Goal: Use online tool/utility: Utilize a website feature to perform a specific function

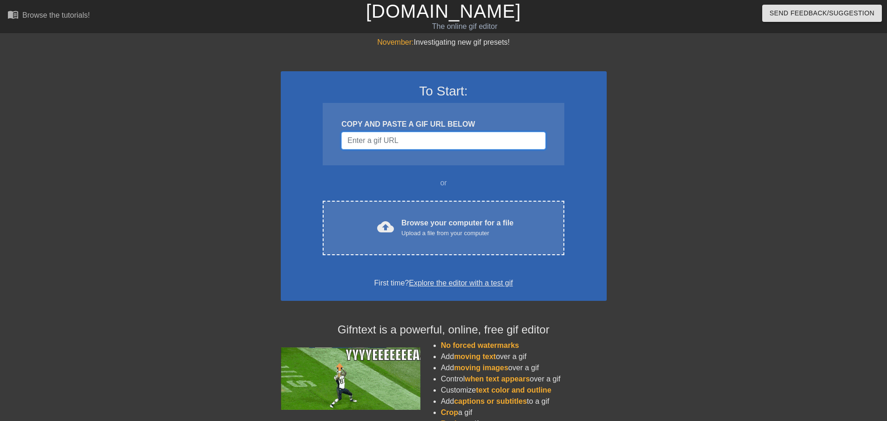
click at [385, 145] on input "Username" at bounding box center [443, 141] width 204 height 18
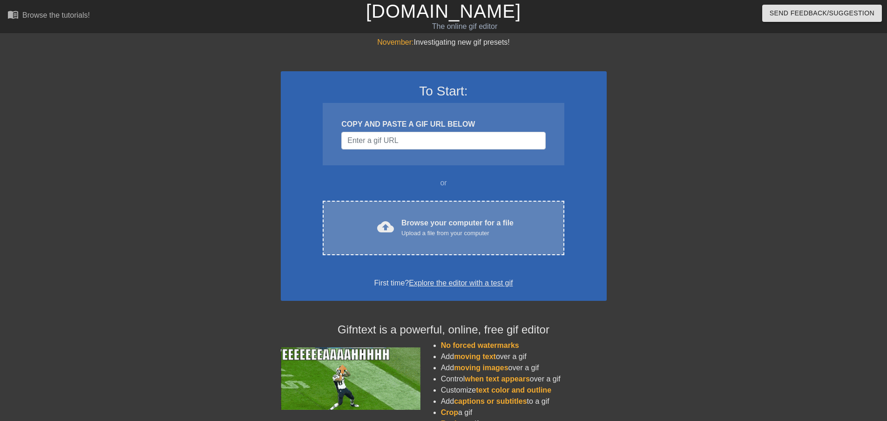
click at [424, 226] on div "Browse your computer for a file Upload a file from your computer" at bounding box center [458, 228] width 112 height 20
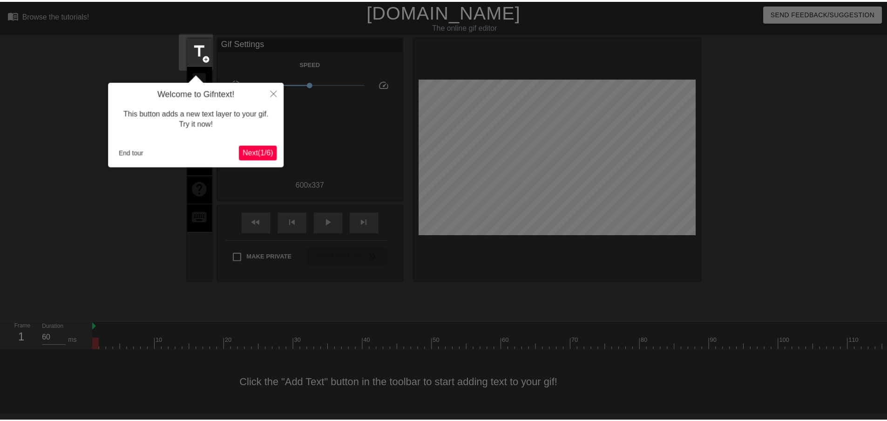
scroll to position [1, 0]
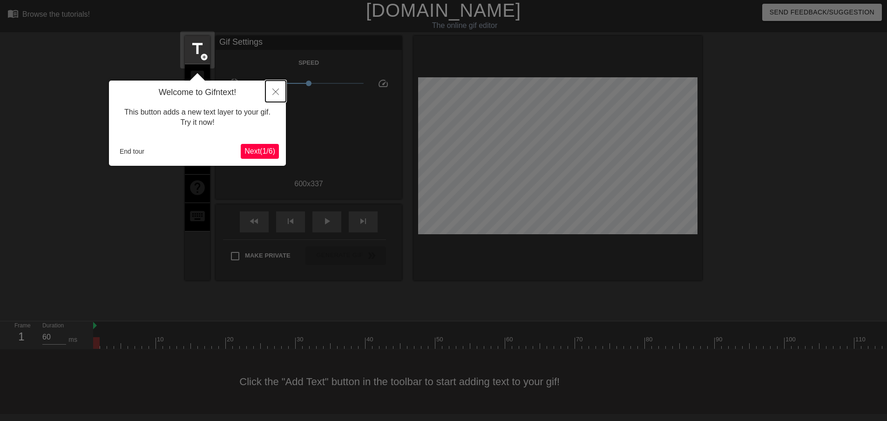
click at [277, 95] on icon "Close" at bounding box center [275, 92] width 7 height 7
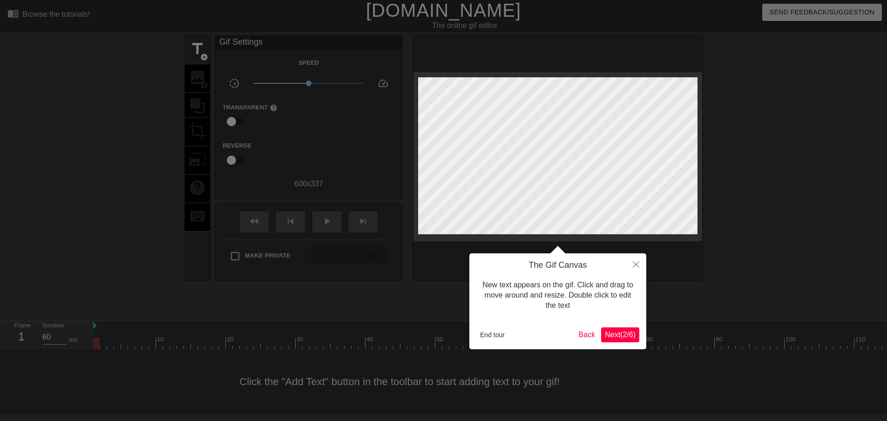
scroll to position [0, 0]
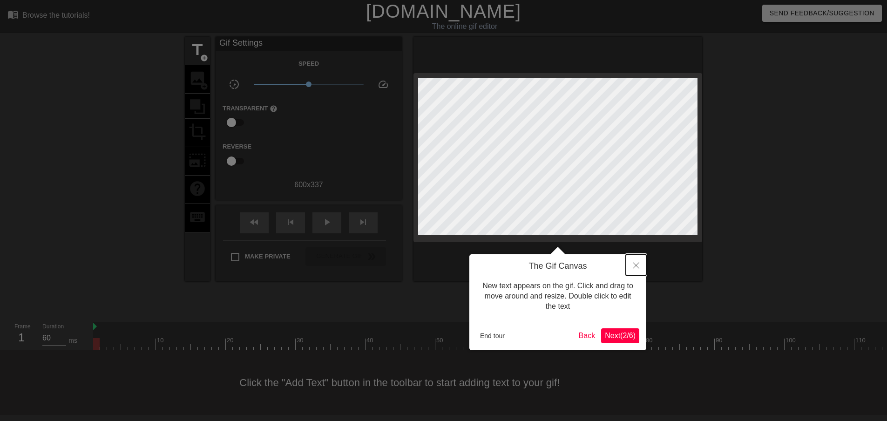
click at [634, 264] on icon "Close" at bounding box center [636, 265] width 7 height 7
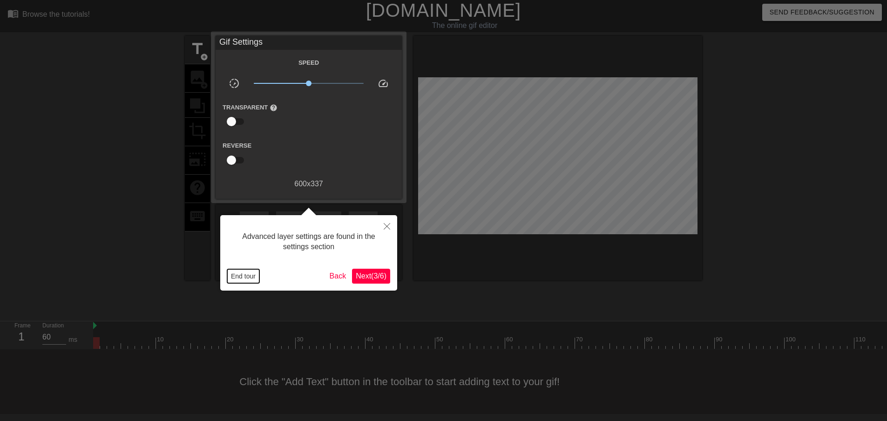
click at [242, 278] on button "End tour" at bounding box center [243, 276] width 32 height 14
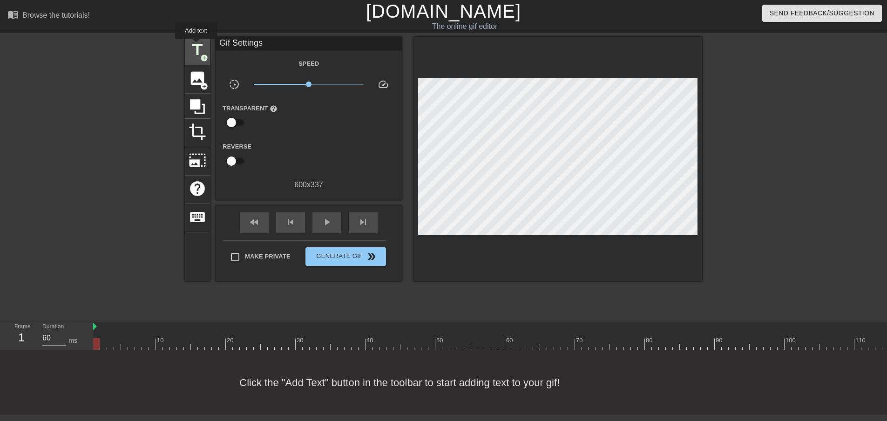
click at [196, 46] on span "title" at bounding box center [198, 50] width 18 height 18
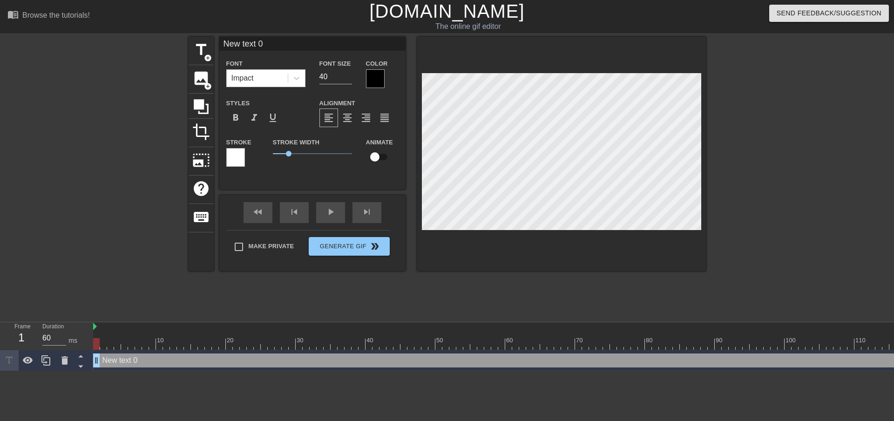
scroll to position [1, 2]
type input "70"
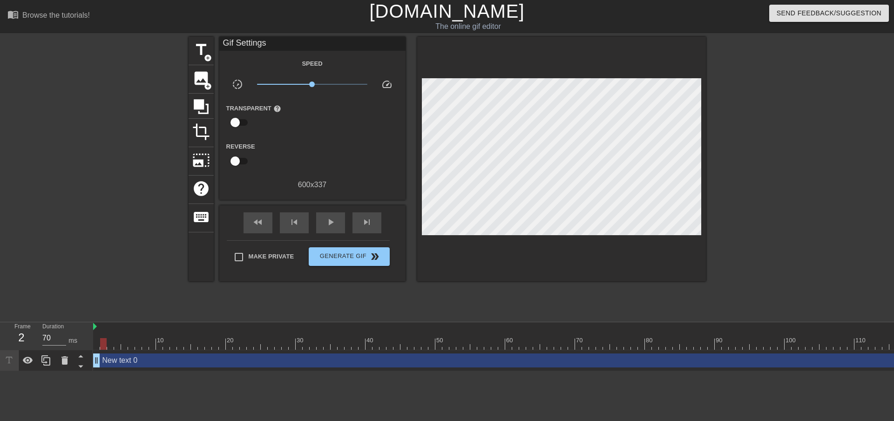
drag, startPoint x: 119, startPoint y: 363, endPoint x: 83, endPoint y: 235, distance: 133.0
click at [83, 235] on div at bounding box center [108, 176] width 140 height 279
click at [63, 361] on icon at bounding box center [64, 360] width 7 height 8
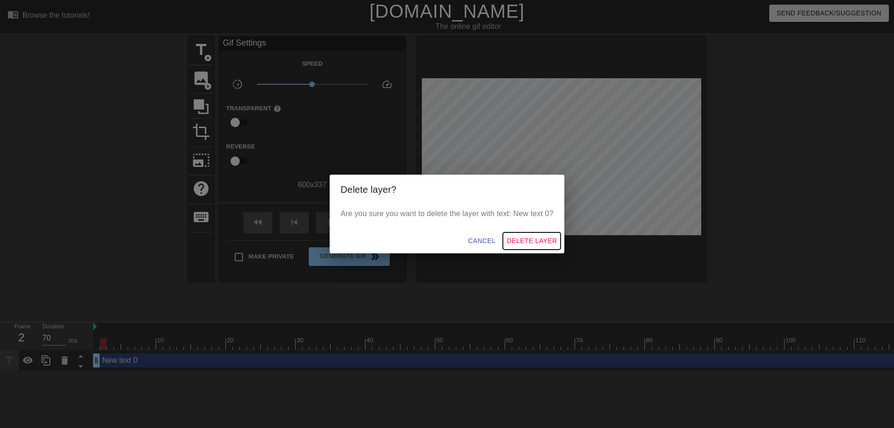
click at [534, 241] on span "Delete Layer" at bounding box center [532, 241] width 50 height 12
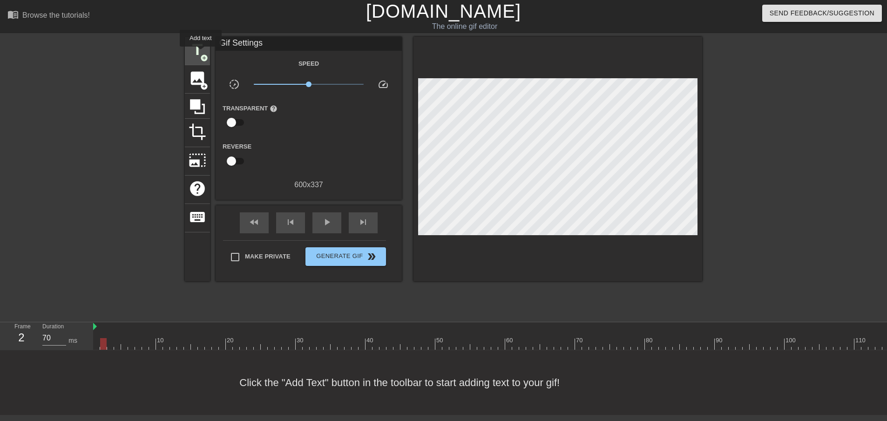
click at [198, 50] on span "title" at bounding box center [198, 50] width 18 height 18
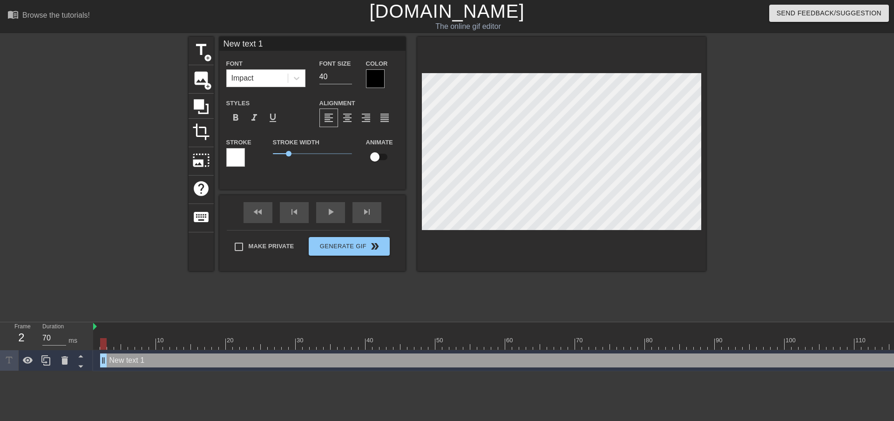
scroll to position [1, 1]
type input "s"
type textarea "s"
type input "W"
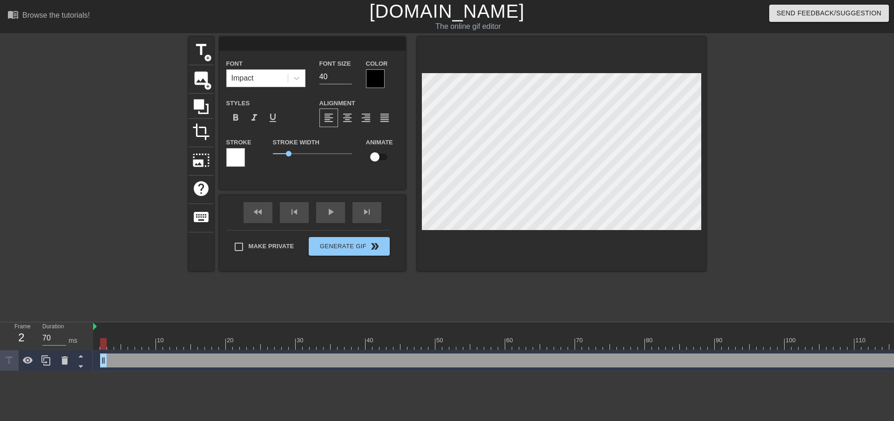
type textarea "W"
type input "Wh"
type textarea "Wh"
type input "Whe"
type textarea "Whe"
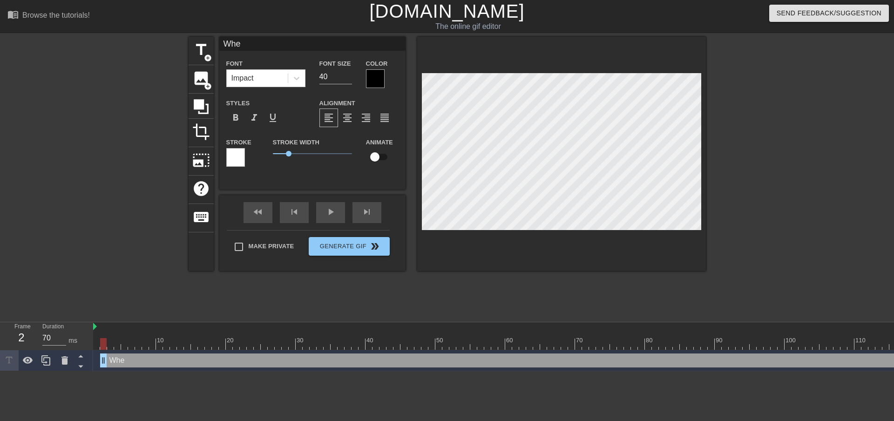
type input "When"
type textarea "When"
type input "When"
type textarea "When"
type input "When y"
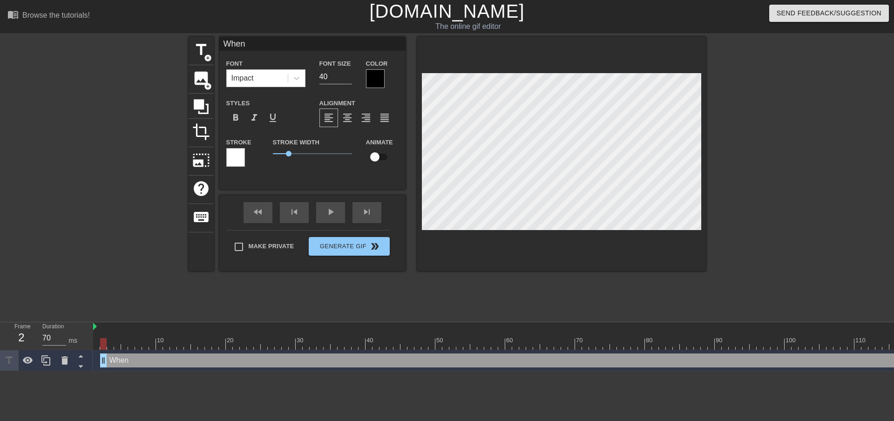
type textarea "When y"
type input "When yo"
type textarea "When yo"
type input "When you"
type textarea "When you"
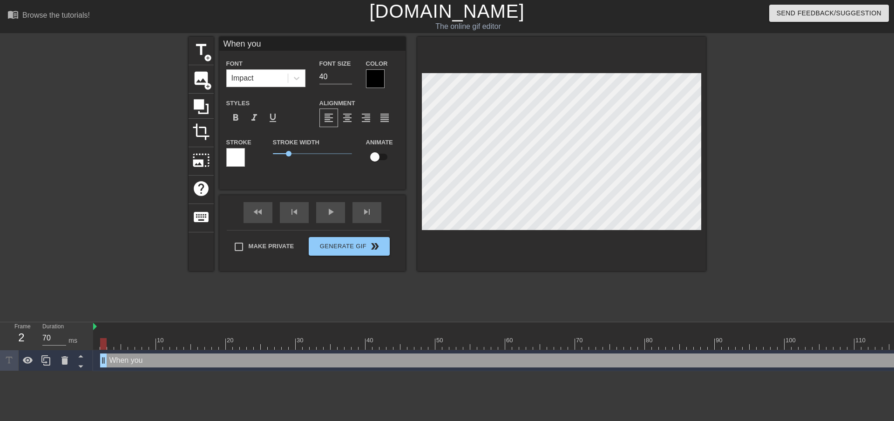
scroll to position [1, 2]
type input "When you'"
type textarea "When you'"
type input "When you'r"
type textarea "When you'r"
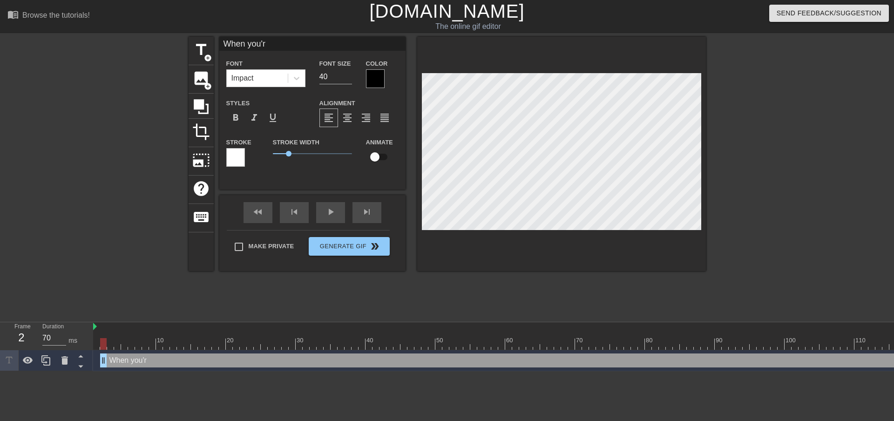
type input "When you're"
type textarea "When you're"
type input "When you're"
type textarea "When you're"
type input "When you're t"
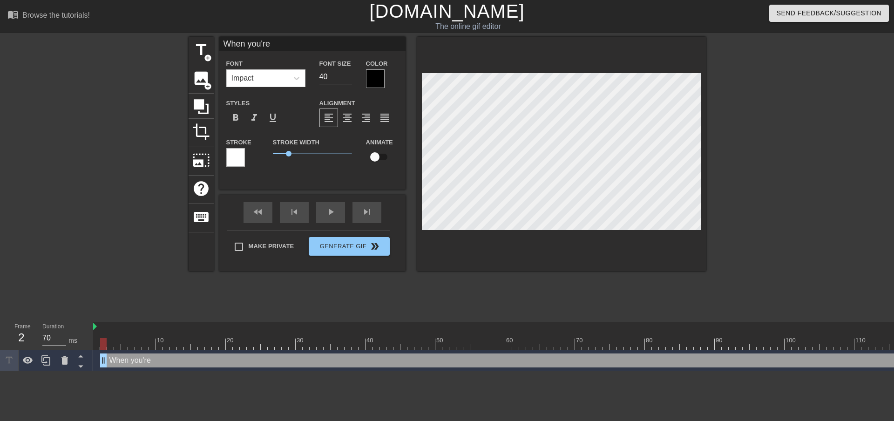
type textarea "When you're t"
type input "When you're th"
type textarea "When you're th"
type input "When you're the"
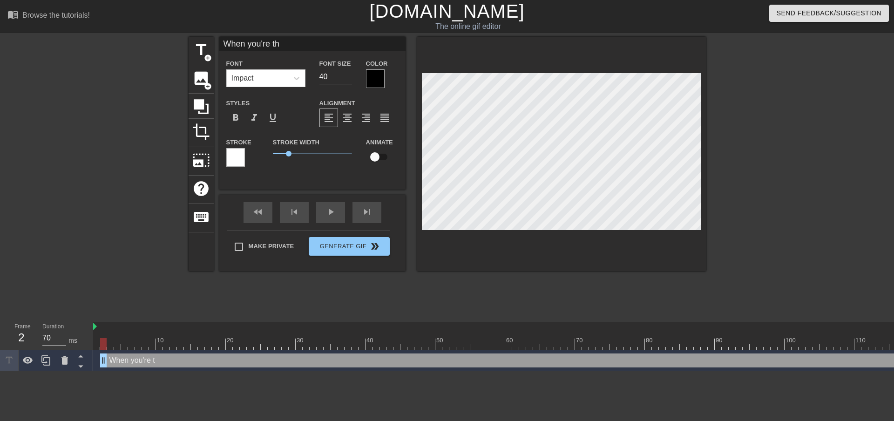
type textarea "When you're the"
type input "When you're the"
type textarea "When you're the"
type input "When you're the l"
type textarea "When you're the l"
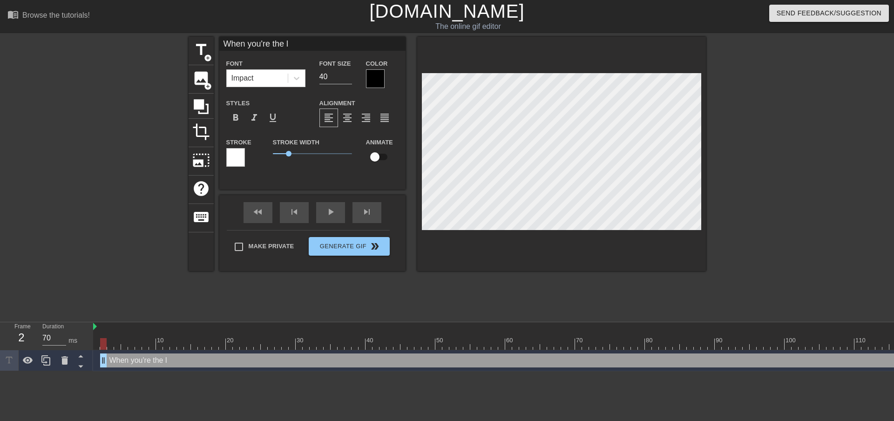
type input "When you're the la"
type textarea "When you're the la"
type input "When you're the las"
type textarea "When you're the las"
type input "When you're the last"
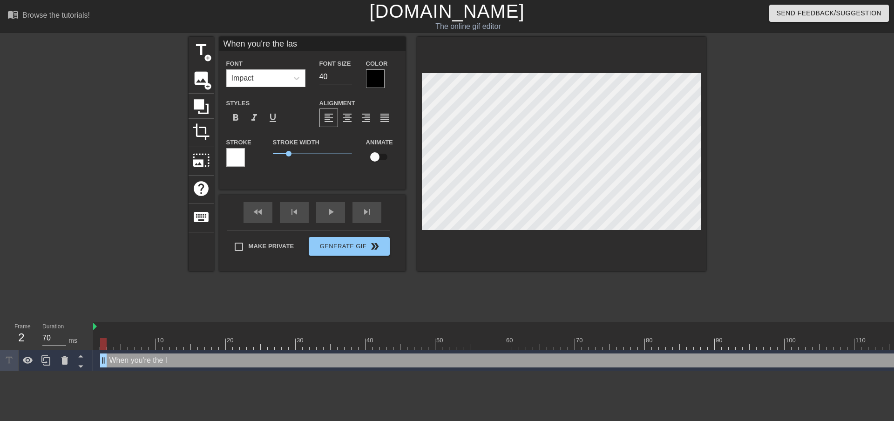
type textarea "When you're the last"
type input "When you're the last"
type textarea "When you're the last"
type input "When you're the last d"
type textarea "When you're the last d"
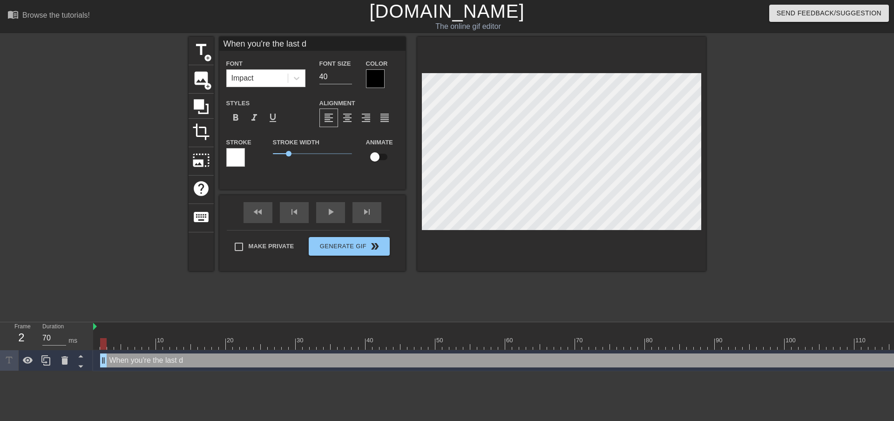
type input "When you're the last dw"
type textarea "When you're the last dw"
type input "When you're the last dwa"
type textarea "When you're the last dwa"
type input "When you're the last dwar"
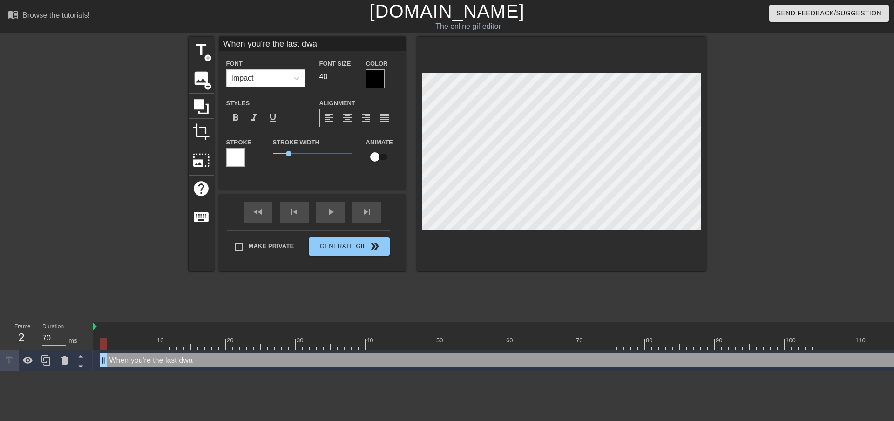
type textarea "When you're the last dwar"
type input "When you're the last dwarf"
type textarea "When you're the last dwarf"
type input "When you're the last dwarf"
type textarea "When you're the last dwarf"
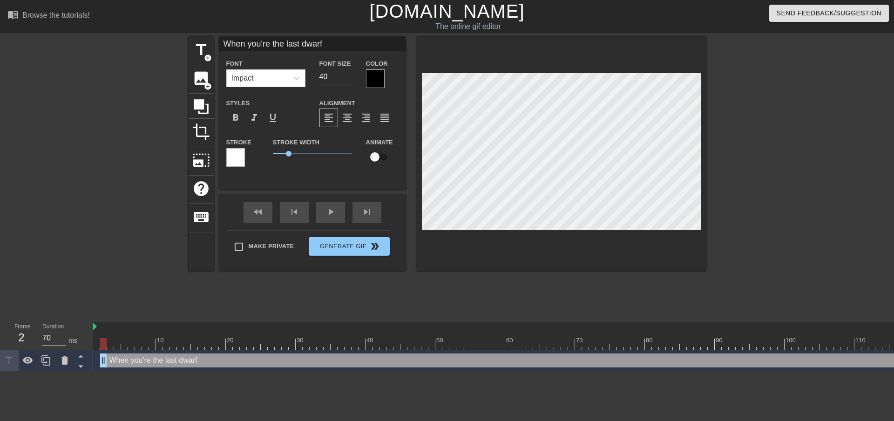
type input "When you're the last dwarf a"
type textarea "When you're the last dwarf a"
type input "When you're the last dwarf al"
type textarea "When you're the last dwarf al"
type input "When you're the last dwarf ali"
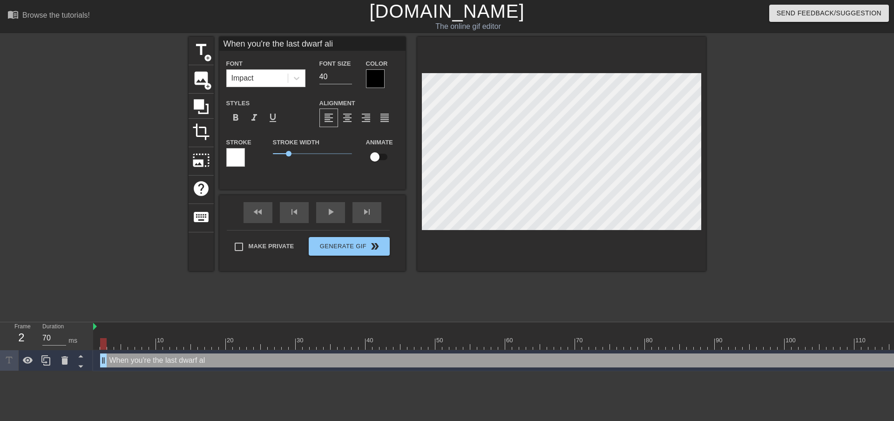
type textarea "When you're the last dwarf ali"
type input "When you're the last dwarf aliv"
type textarea "When you're the last dwarf alive"
type input "When you're the last dwarf alive"
type textarea "When you're the last dwarf alive"
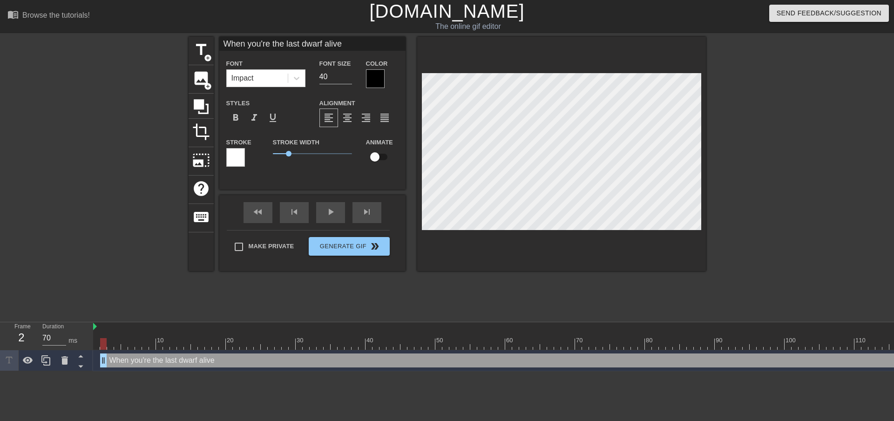
type input "When you're the last dwarf alive a"
type textarea "When you're the last dwarf alive a"
type input "When you're the last dwarf alive an"
type textarea "When you're the last dwarf alive an"
type input "When you're the last dwarf alive and"
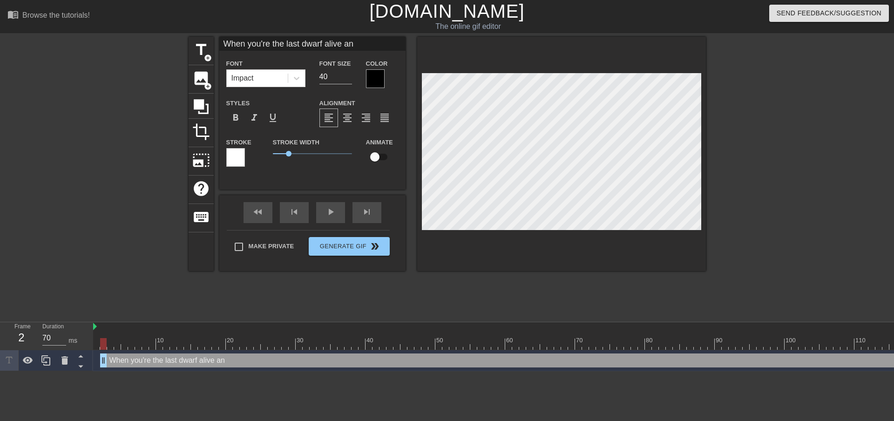
type textarea "When you're the last dwarf alive and"
type input "When you're the last dwarf alive and"
type textarea "When you're the last dwarf alive and"
type input "When you're the last dwarf alive and t"
type textarea "When you're the last dwarf alive and t"
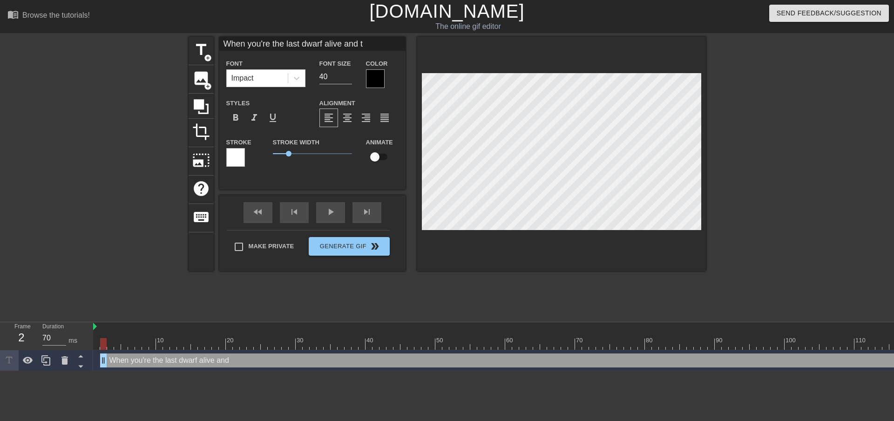
type input "When you're the last dwarf alive and th"
type textarea "When you're the last dwarf alive and the"
type input "When you're the last dwarf alive and the"
type textarea "When you're the last dwarf alive and the"
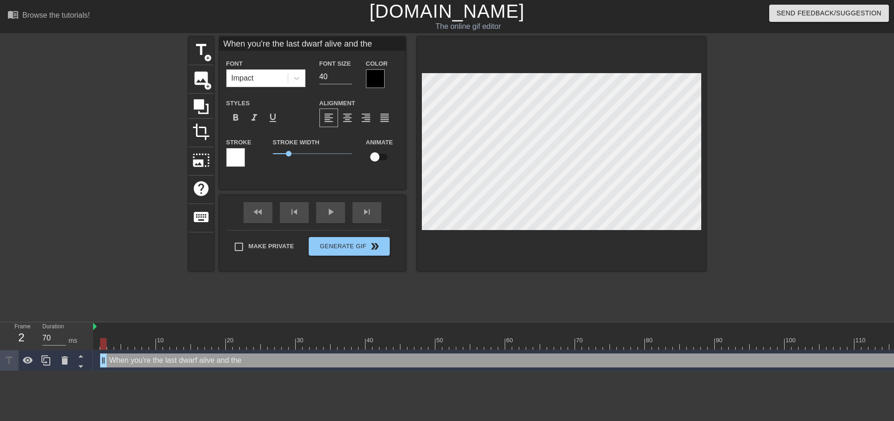
type input "When you're the last dwarf alive and the"
type textarea "When you're the last dwarf alive and the"
type input "When you're the last dwarf alive and th"
type textarea "When you're the last dwarf alive and th"
type input "When you're the last dwarf alive and t"
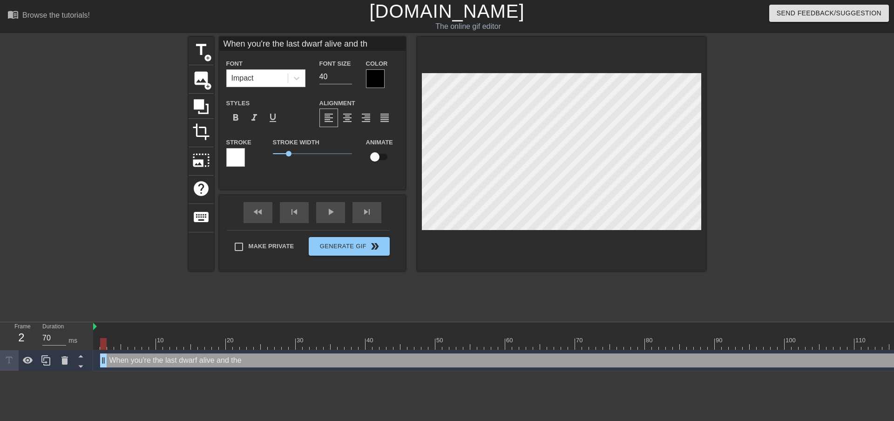
type textarea "When you're the last dwarf alive and t"
type input "When you're the last dwarf alive and"
type textarea "When you're the last dwarf alive and"
type input "When you're the last dwarf alive and"
type textarea "When you're the last dwarf alive and"
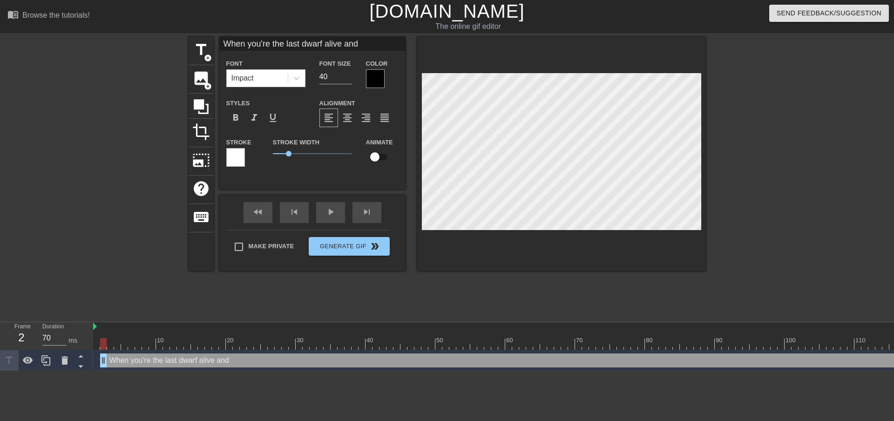
type input "When you're the last dwarf alive an"
type textarea "When you're the last dwarf alive an"
type input "When you're the last dwarf alive a"
type textarea "When you're the last dwarf alive a"
type input "When you're the last dwarf alive"
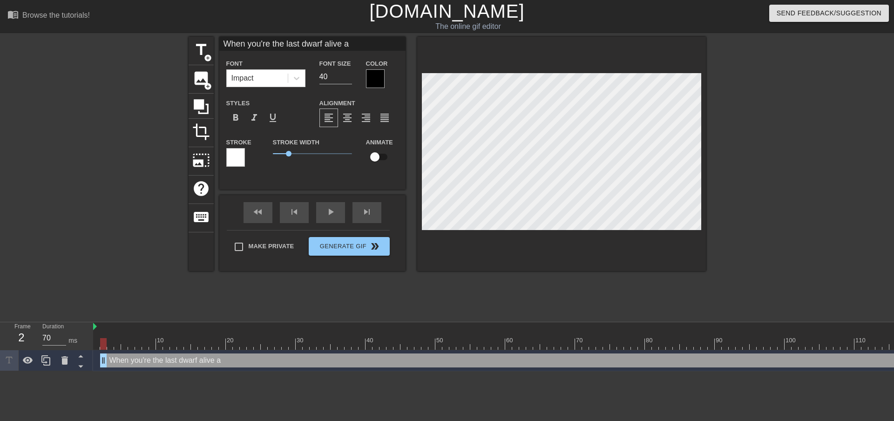
type textarea "When you're the last dwarf alive"
type input "When you're the last dwarf alive"
type textarea "When you're the last dwarf alive"
type input "When you're the last dwarf aliv"
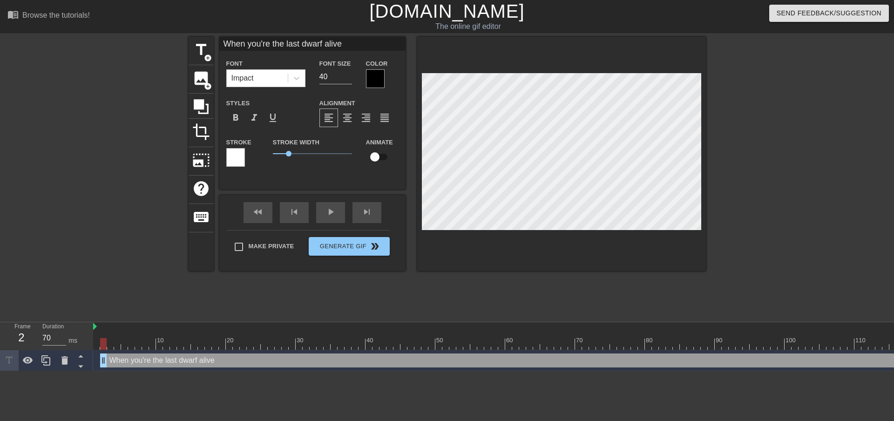
type textarea "When you're the last dwarf aliv"
type input "When you're the last dwarf ali"
type textarea "When you're the last dwarf al"
type input "When you're the last dwarf a"
type textarea "When you're the last dwarf a"
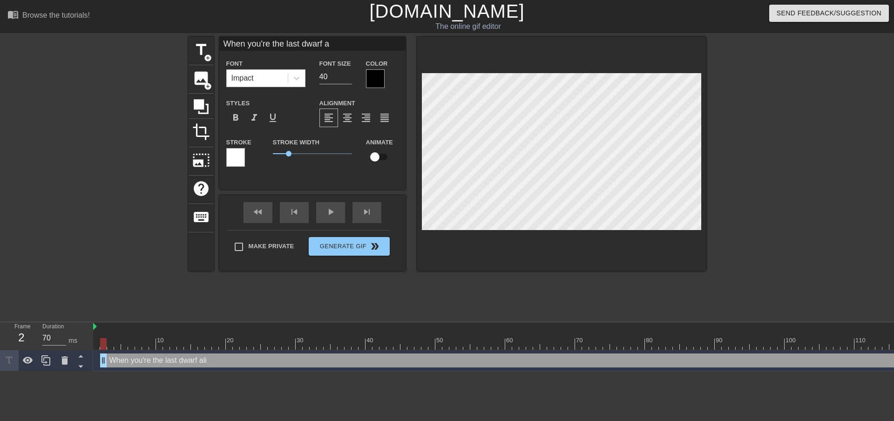
scroll to position [1, 7]
type input "When you're the last dwarf"
type textarea "When you're the last dwarf"
type input "When you're the last dwarf u"
type textarea "When you're the last dwarf u"
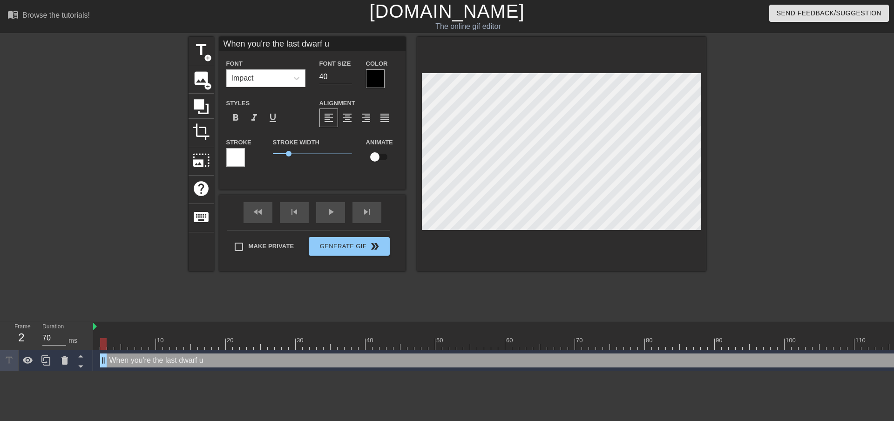
type input "When you're the last dwarf up"
type textarea "When you're the last dwarf up"
type input "When you're the last dwarf up"
type textarea "When you're the last dwarf up"
type input "When you're the last dwarf up a"
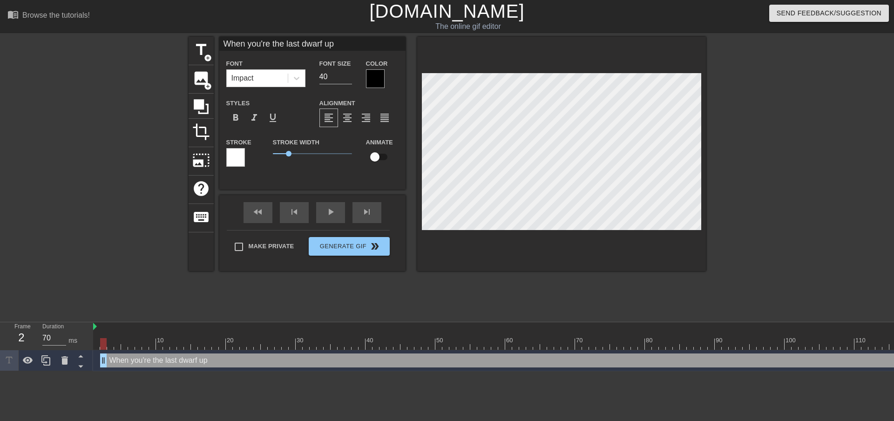
type textarea "When you're the last dwarf up a"
type input "When you're the last dwarf up"
type textarea "When you're the last dwarf up"
type input "When you're the last dwarf up"
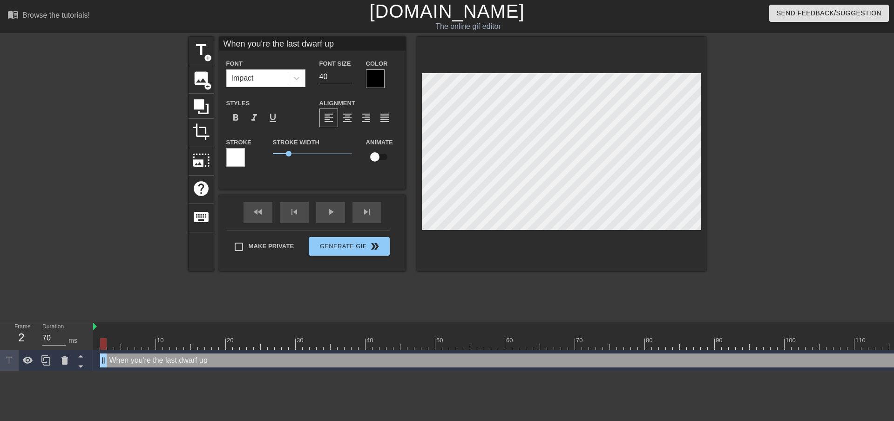
type textarea "When you're the last dwarf up"
type input "When you're the last dwarf u"
type textarea "When you're the last dwarf u"
type input "When you're the last dwarf"
type textarea "When you're the last dwarf"
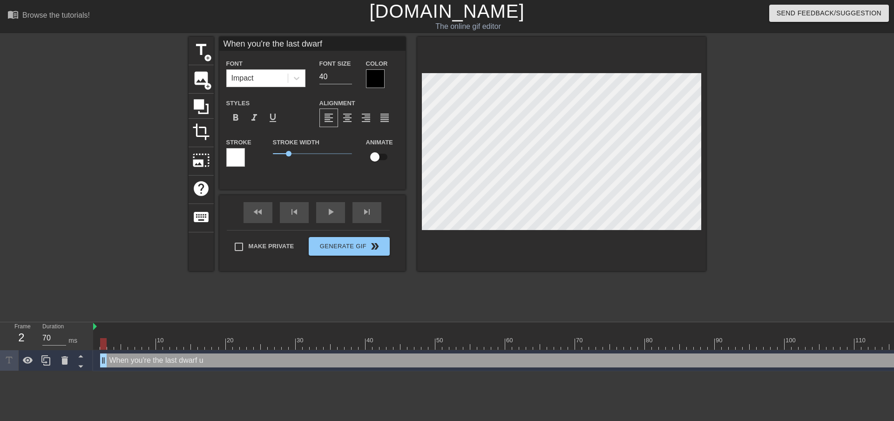
type input "When you're the last dwarf"
type textarea "When you're the last dwarf"
type input "When you're the last dwar"
type textarea "When you're the last dwar"
type input "When you're the last dwa"
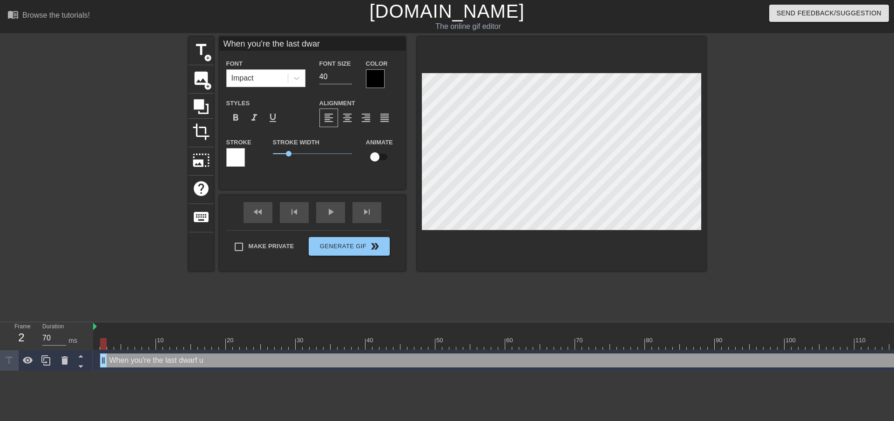
type textarea "When you're the last dwa"
type input "When you're the last dw"
type textarea "When you're the last dw"
type input "When you're the last d"
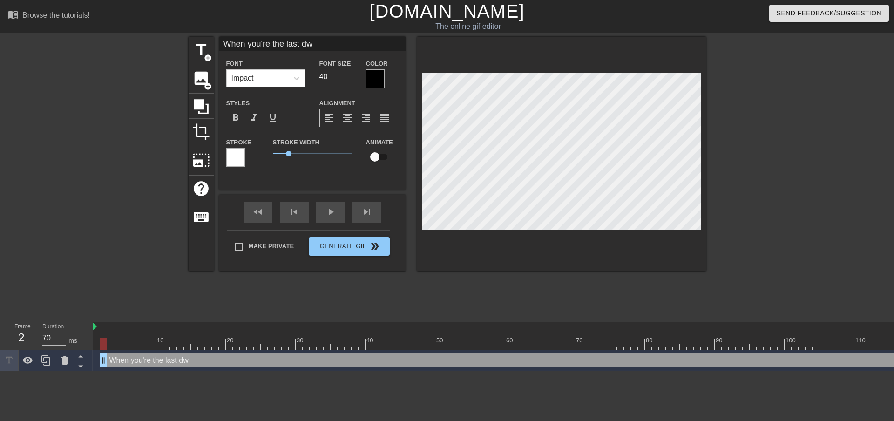
type textarea "When you're the last d"
type input "When you're the last"
type textarea "When you're the last"
type input "When you're the last"
type textarea "When you're the last"
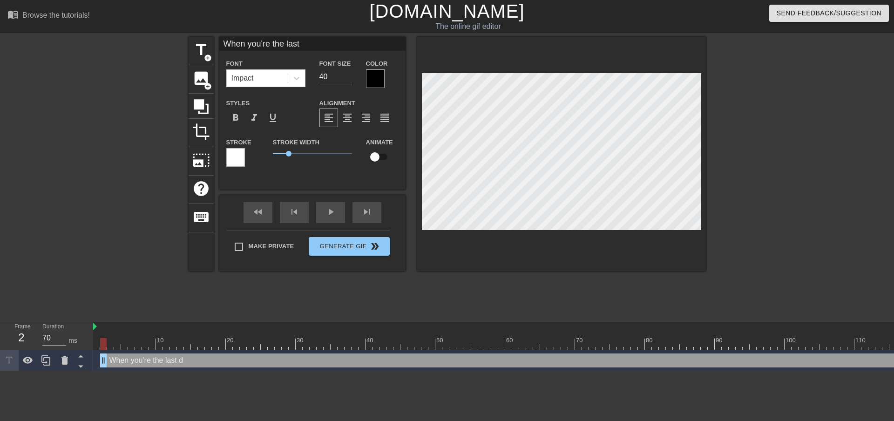
type input "When you're the las"
type textarea "When you're the las"
type input "When you're the la"
type textarea "When you're the la"
type input "When you're the l"
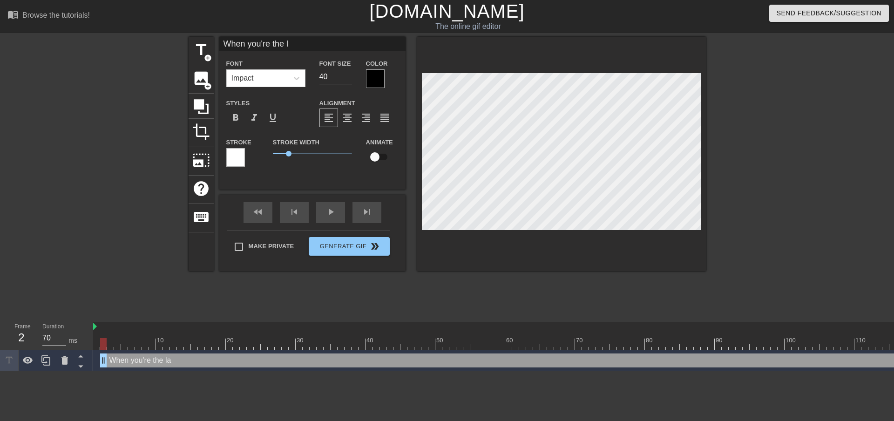
type textarea "When you're the l"
type input "When you're the"
type textarea "When you're the"
type input "When you're the"
type textarea "When you're the"
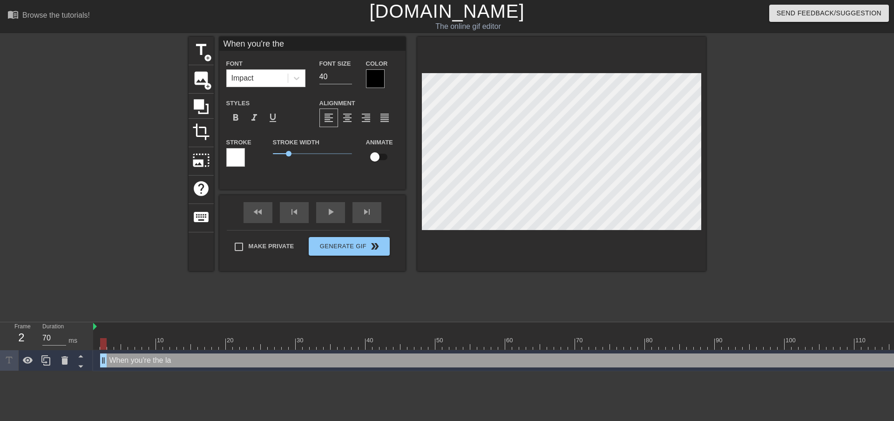
type input "When you're th"
type textarea "When you're th"
type input "When you're t"
type textarea "When you're t"
type input "When you're"
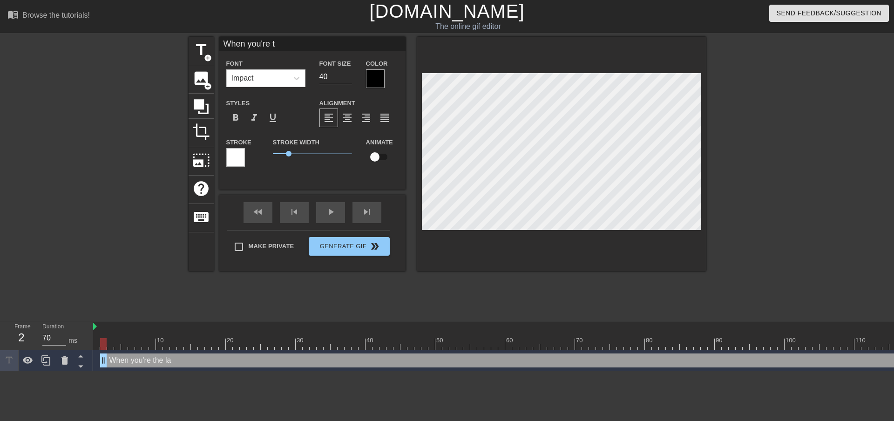
type textarea "When you're"
type input "When you're"
type textarea "When you're"
type input "When you'r"
type textarea "When you'r"
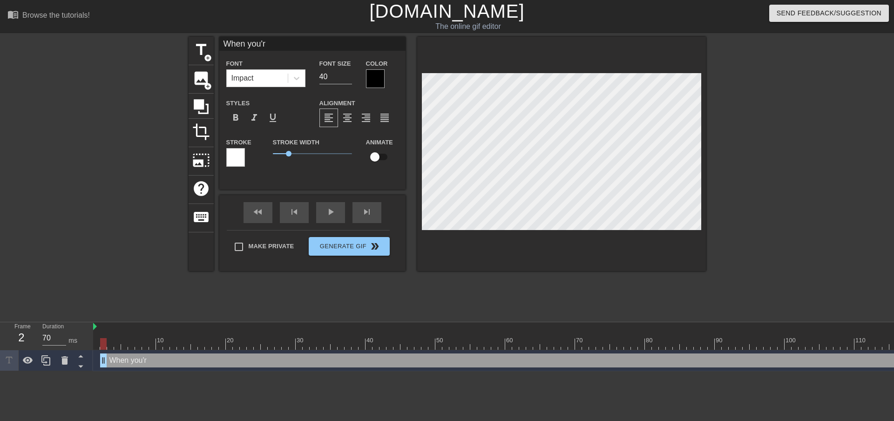
type input "When you'"
type textarea "When you'"
type input "When you"
type textarea "When you"
type input "When yo"
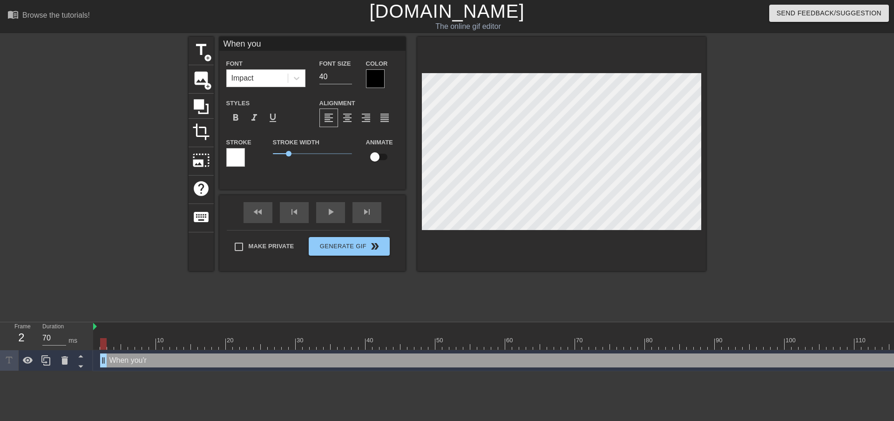
type textarea "When yo"
type input "When y"
type textarea "When y"
type input "When"
type textarea "When"
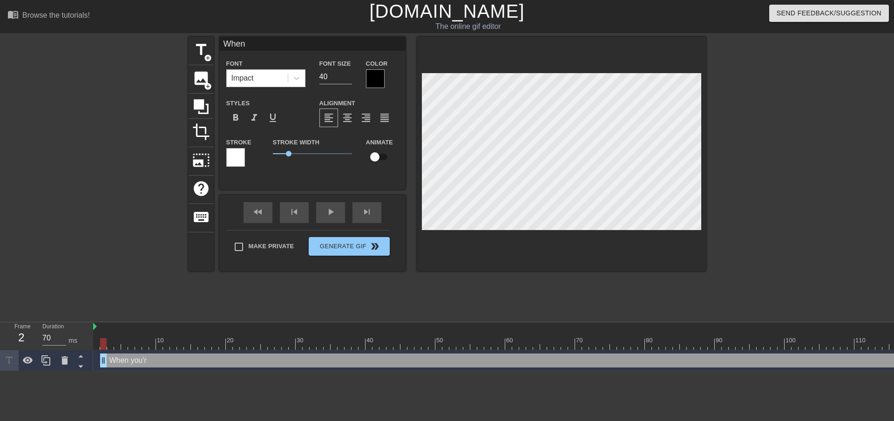
type input "When"
type textarea "When"
type input "Whe"
type textarea "Whe"
type input "Wh"
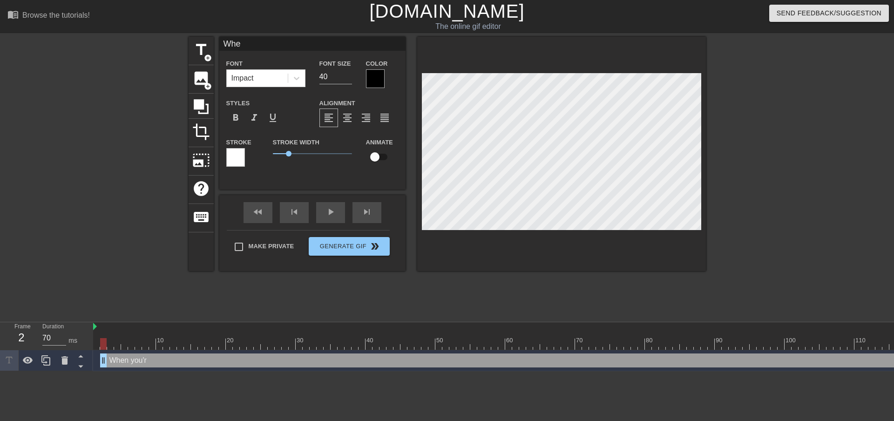
type textarea "Wh"
type input "W"
type textarea "W"
type input "T"
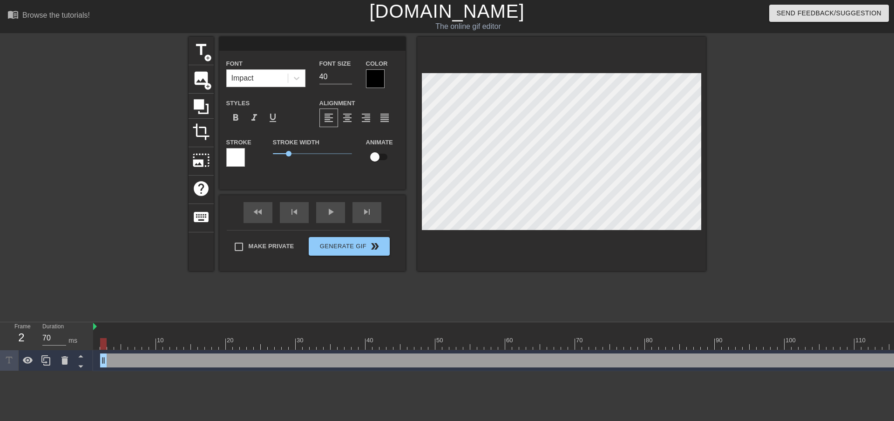
type textarea "T"
type input "Th"
type textarea "Th"
type input "The"
type textarea "The"
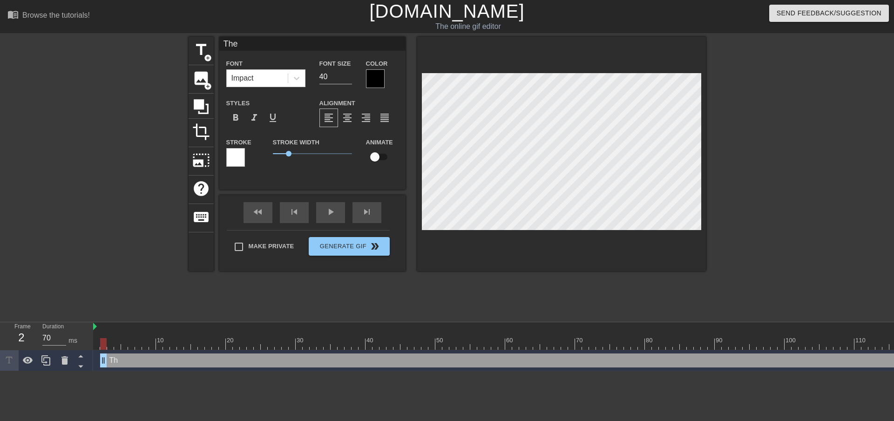
type input "The"
type textarea "The"
type input "The L"
type textarea "The L"
type input "The La"
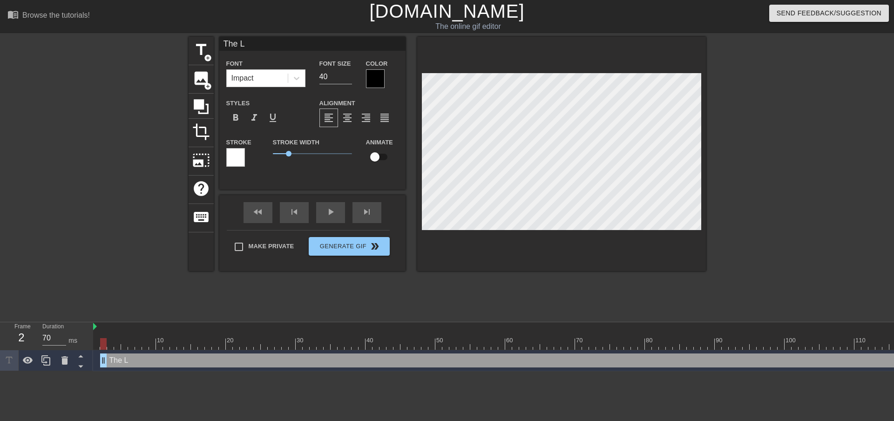
type textarea "The La"
type input "The Las"
type textarea "The Las"
type input "The Last"
type textarea "The Last"
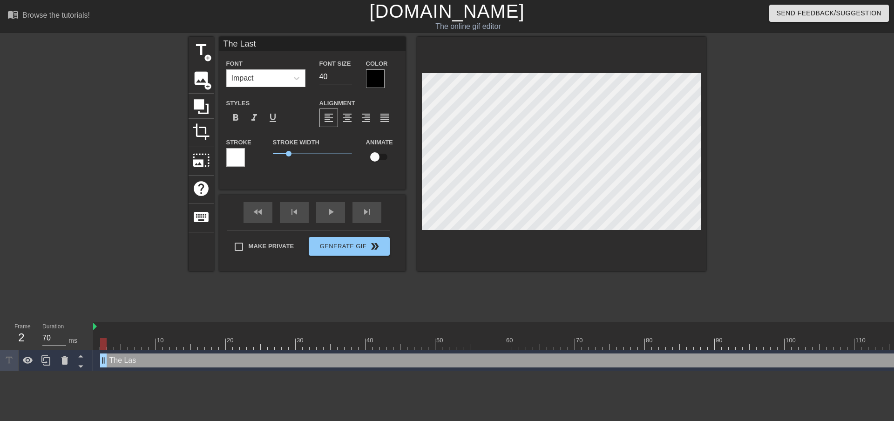
type input "The Last"
type textarea "The Last"
type input "The Last D"
type textarea "The Last D"
type input "The Last Dw"
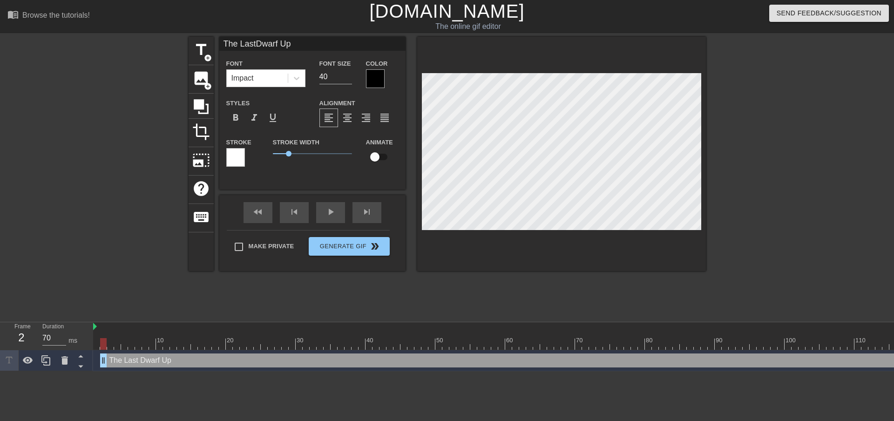
scroll to position [1, 2]
click at [379, 156] on input "checkbox" at bounding box center [374, 157] width 53 height 18
click at [463, 255] on div at bounding box center [561, 154] width 289 height 234
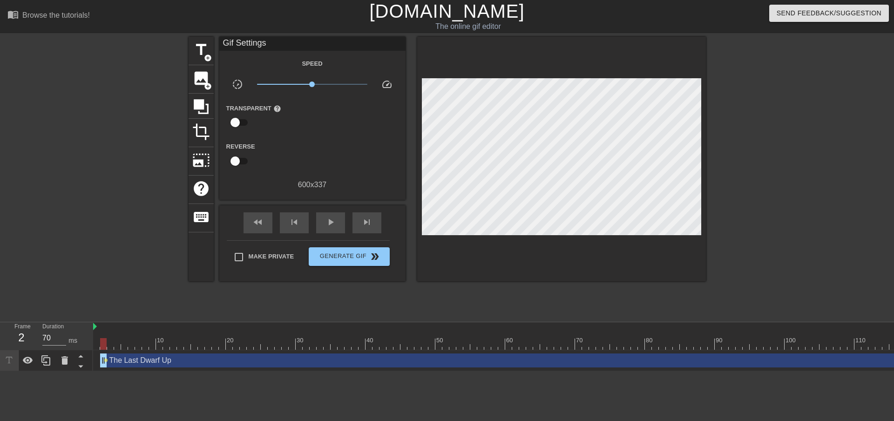
click at [511, 268] on div at bounding box center [561, 159] width 289 height 245
click at [323, 221] on div "play_arrow" at bounding box center [330, 222] width 29 height 21
click at [326, 221] on span "pause" at bounding box center [330, 222] width 11 height 11
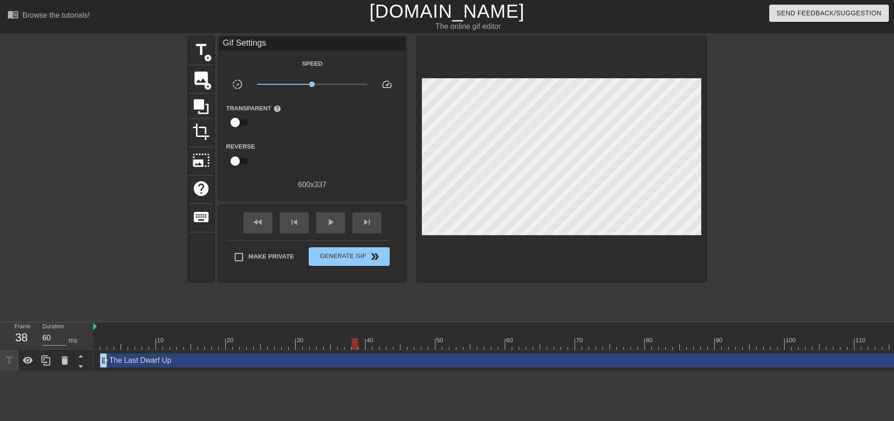
click at [328, 219] on span "play_arrow" at bounding box center [330, 222] width 11 height 11
click at [328, 219] on span "pause" at bounding box center [330, 222] width 11 height 11
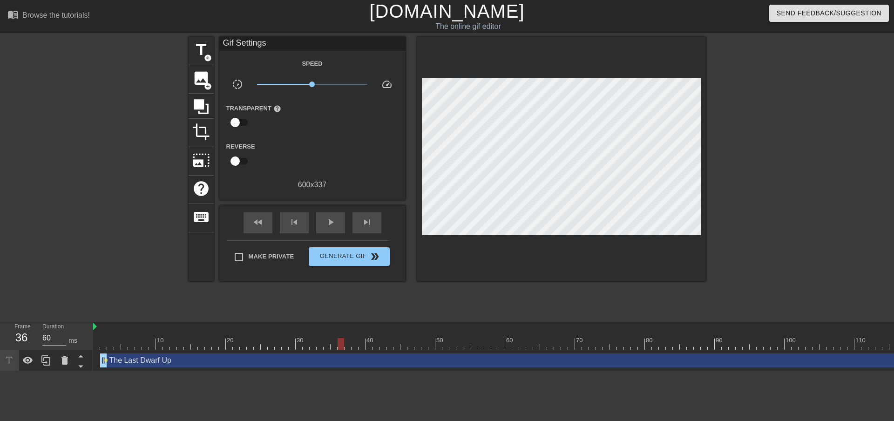
drag, startPoint x: 307, startPoint y: 346, endPoint x: 312, endPoint y: 346, distance: 5.6
click at [312, 346] on div at bounding box center [313, 344] width 7 height 12
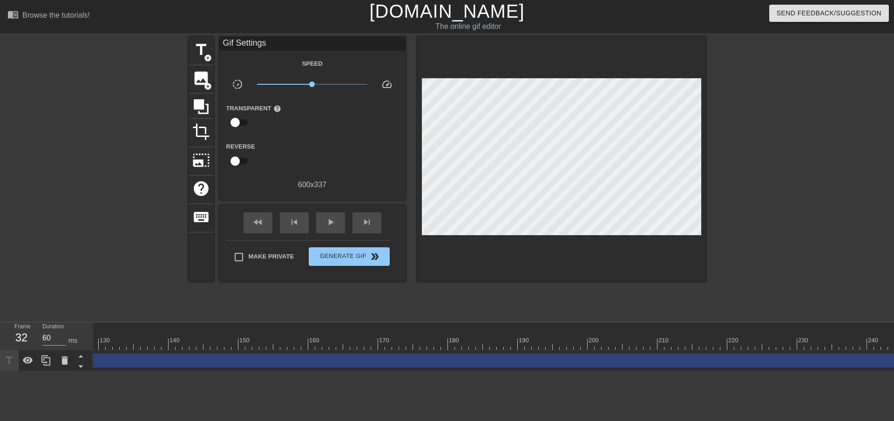
scroll to position [0, 993]
click at [870, 361] on div "The Last Dwarf Up drag_handle drag_handle" at bounding box center [19, 361] width 1824 height 14
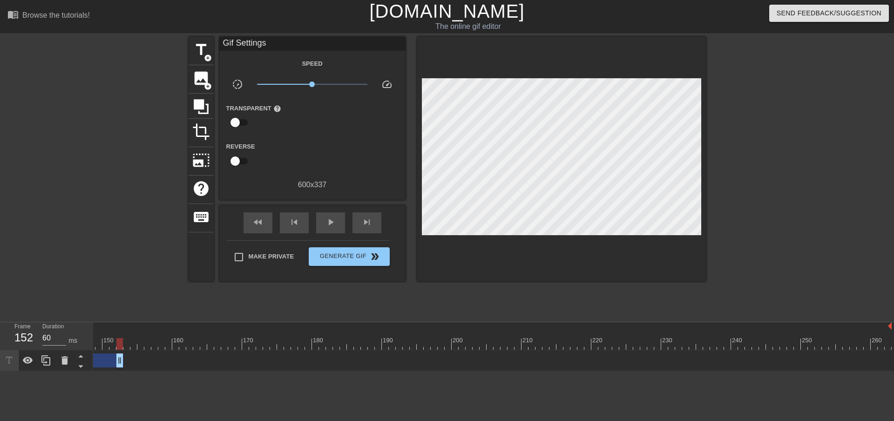
drag, startPoint x: 891, startPoint y: 361, endPoint x: 119, endPoint y: 362, distance: 771.9
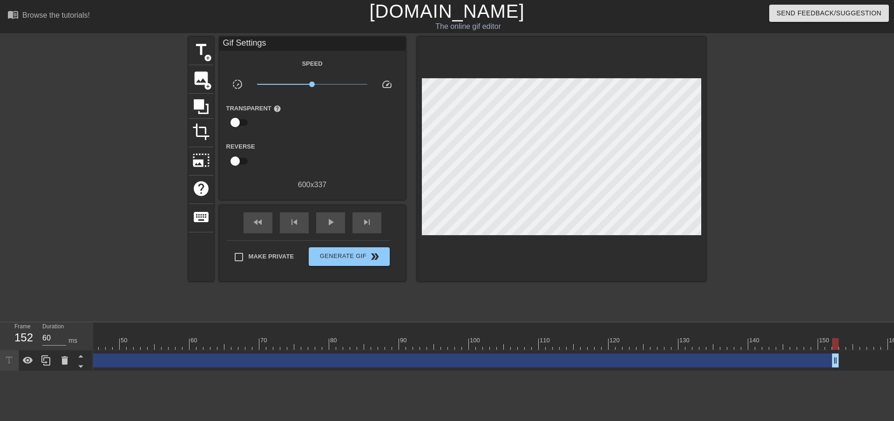
scroll to position [0, 320]
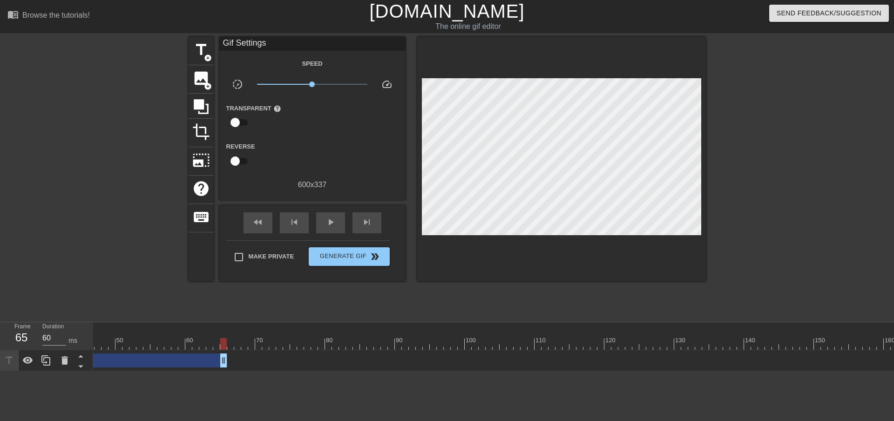
drag, startPoint x: 831, startPoint y: 363, endPoint x: 223, endPoint y: 387, distance: 608.8
click at [223, 371] on html "menu_book Browse the tutorials! [DOMAIN_NAME] The online gif editor Send Feedba…" at bounding box center [447, 185] width 894 height 371
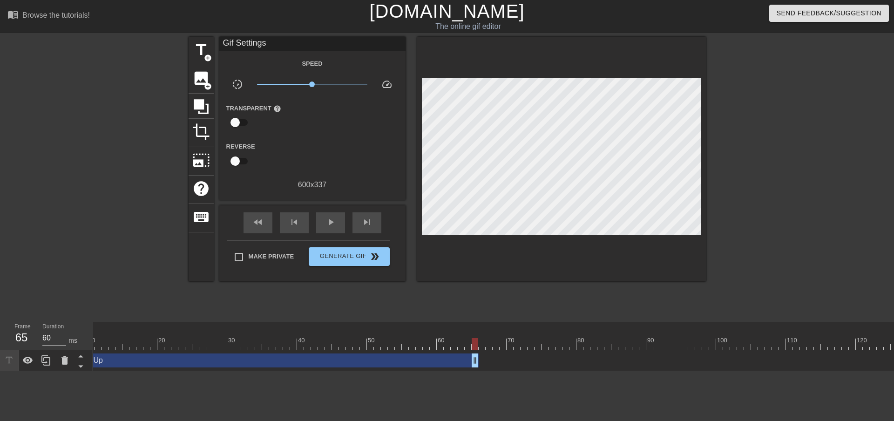
scroll to position [0, 0]
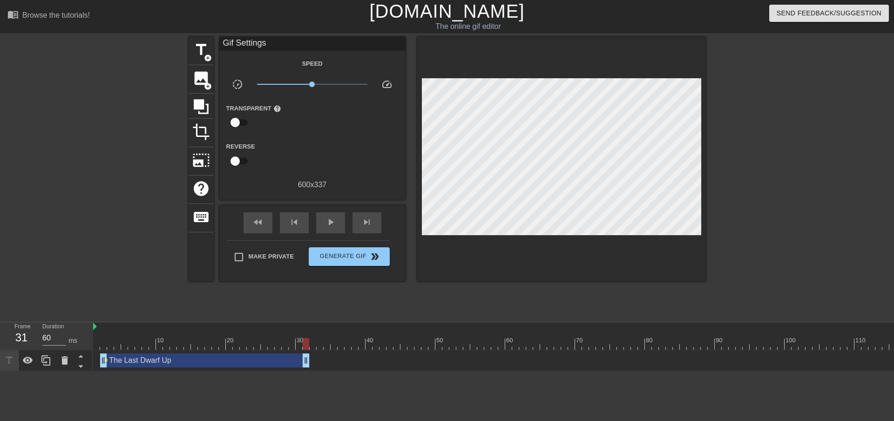
drag, startPoint x: 542, startPoint y: 359, endPoint x: 301, endPoint y: 378, distance: 241.6
click at [301, 371] on html "menu_book Browse the tutorials! [DOMAIN_NAME] The online gif editor Send Feedba…" at bounding box center [447, 185] width 894 height 371
click at [360, 302] on div "title add_circle image add_circle crop photo_size_select_large help keyboard Gi…" at bounding box center [448, 176] width 518 height 279
click at [196, 54] on span "title" at bounding box center [201, 50] width 18 height 18
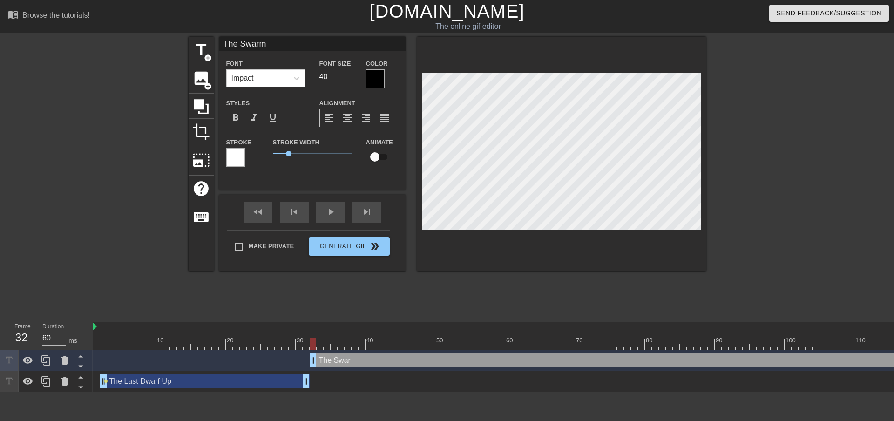
scroll to position [1, 2]
click at [382, 156] on input "checkbox" at bounding box center [374, 157] width 53 height 18
click at [427, 319] on div "menu_book Browse the tutorials! [DOMAIN_NAME] The online gif editor Send Feedba…" at bounding box center [447, 196] width 894 height 392
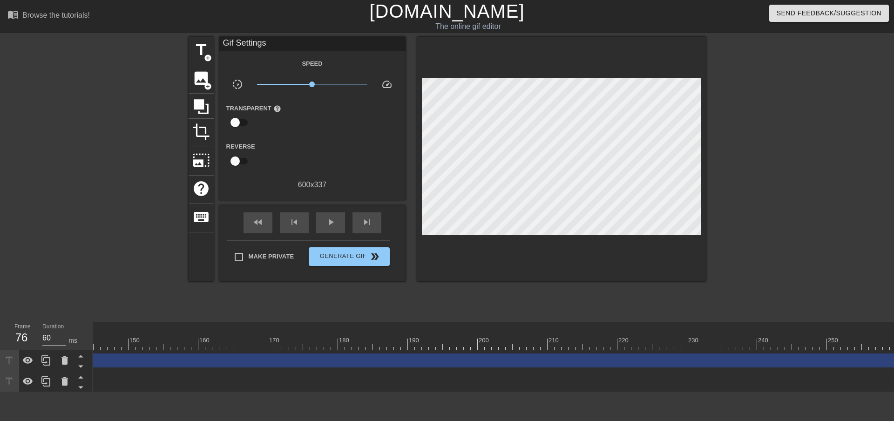
scroll to position [0, 1032]
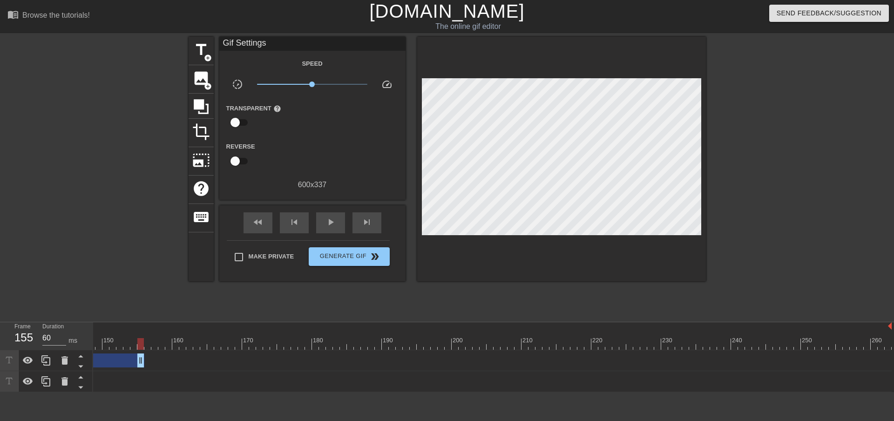
drag, startPoint x: 889, startPoint y: 365, endPoint x: 139, endPoint y: 357, distance: 750.5
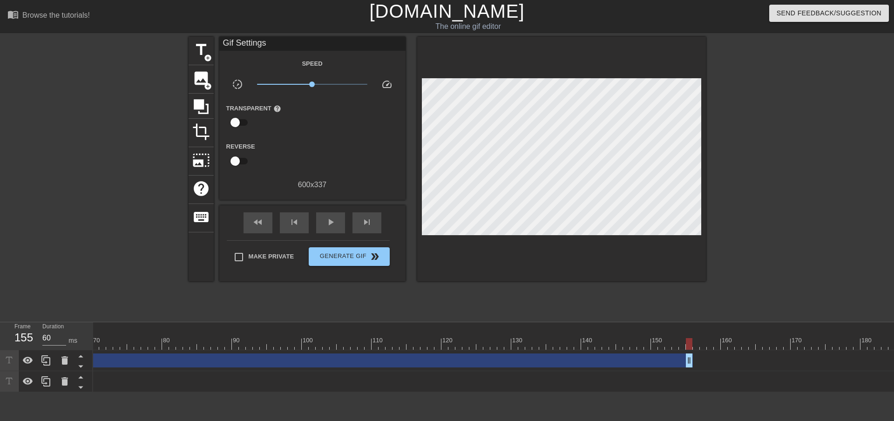
scroll to position [0, 484]
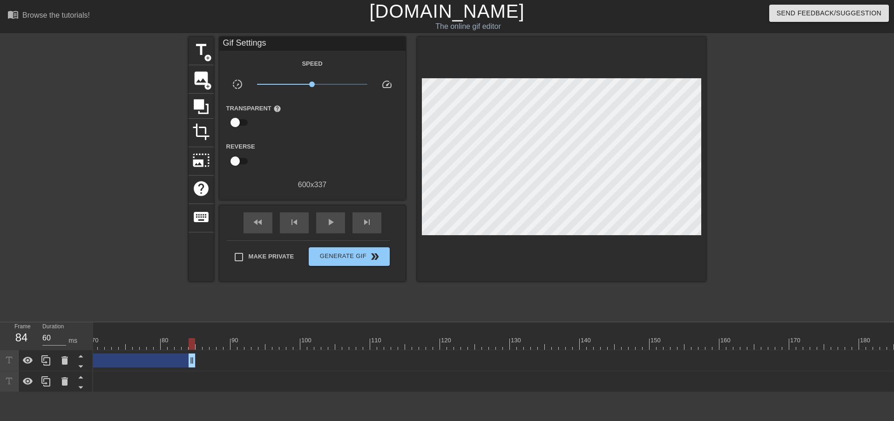
drag, startPoint x: 688, startPoint y: 366, endPoint x: 192, endPoint y: 370, distance: 495.6
click at [192, 370] on div "The Swarm drag_handle drag_handle lens" at bounding box center [524, 360] width 1831 height 21
drag, startPoint x: 192, startPoint y: 361, endPoint x: 290, endPoint y: 372, distance: 98.9
click at [290, 372] on div "The Swarm drag_handle drag_handle lens The Last Dwarf Up drag_handle drag_handl…" at bounding box center [9, 371] width 801 height 42
click at [206, 55] on span "add_circle" at bounding box center [208, 58] width 8 height 8
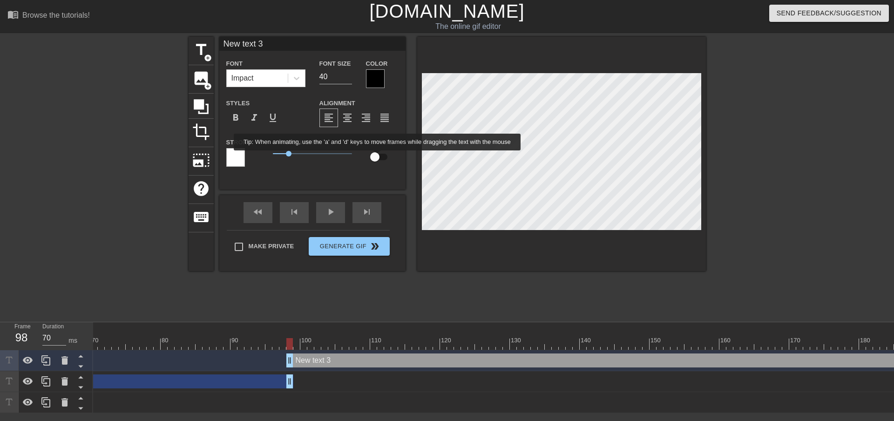
click at [378, 157] on input "checkbox" at bounding box center [374, 157] width 53 height 18
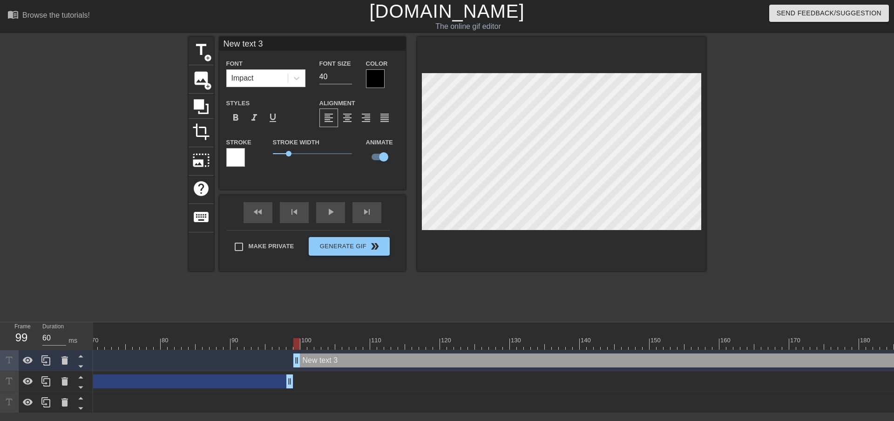
drag, startPoint x: 290, startPoint y: 362, endPoint x: 296, endPoint y: 362, distance: 5.6
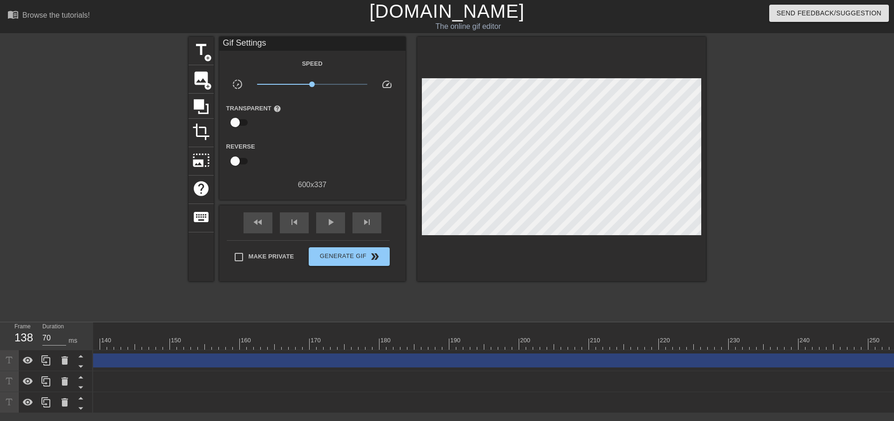
scroll to position [0, 1032]
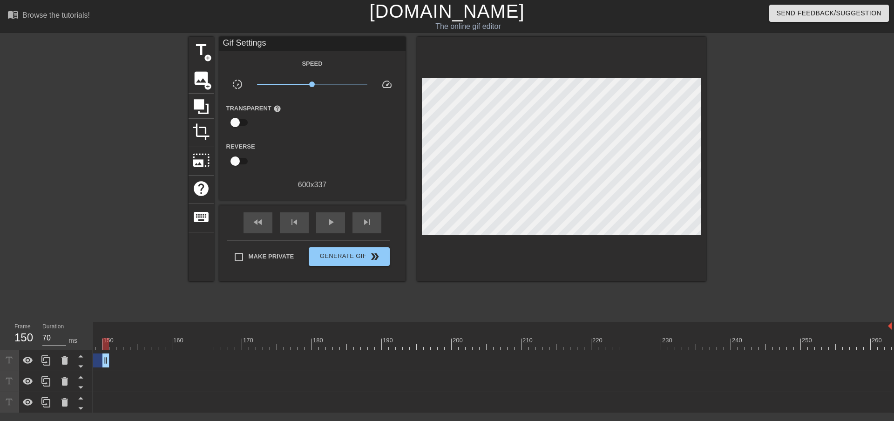
drag, startPoint x: 889, startPoint y: 361, endPoint x: 106, endPoint y: 372, distance: 783.1
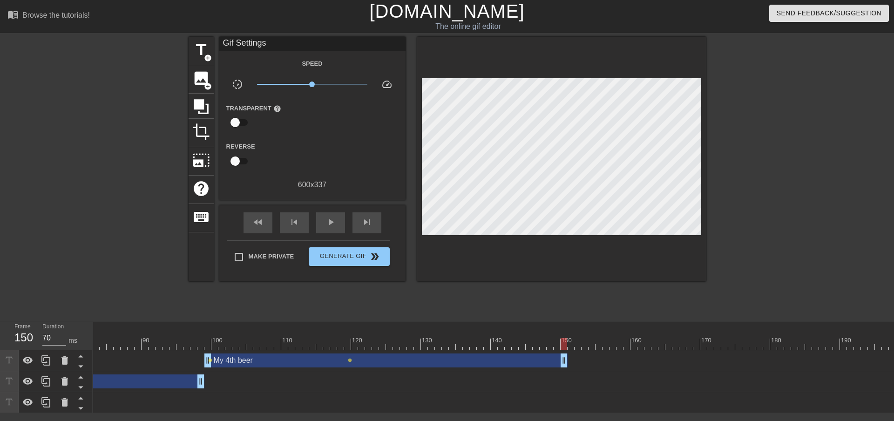
scroll to position [0, 570]
drag, startPoint x: 567, startPoint y: 364, endPoint x: 491, endPoint y: 371, distance: 76.8
drag, startPoint x: 492, startPoint y: 364, endPoint x: 486, endPoint y: 365, distance: 5.7
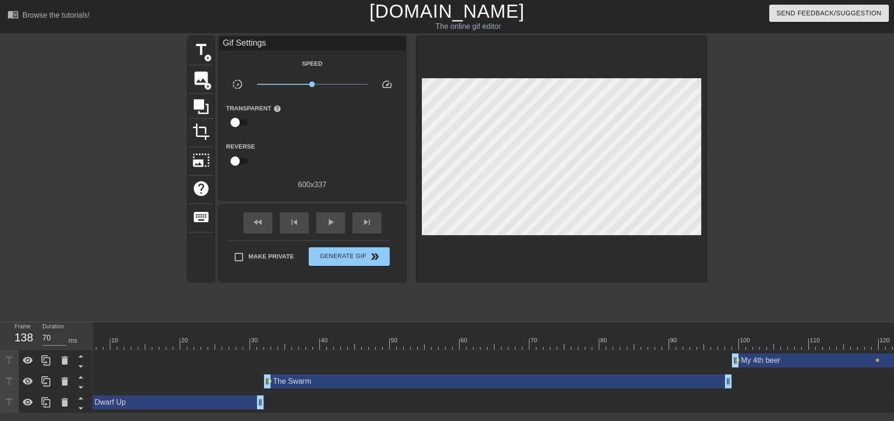
scroll to position [0, 0]
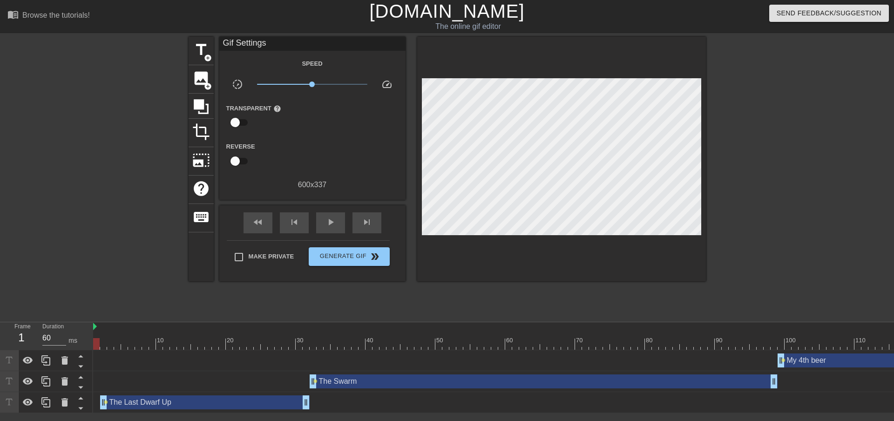
click at [324, 225] on div "play_arrow" at bounding box center [330, 222] width 29 height 21
click at [327, 225] on span "pause" at bounding box center [330, 222] width 11 height 11
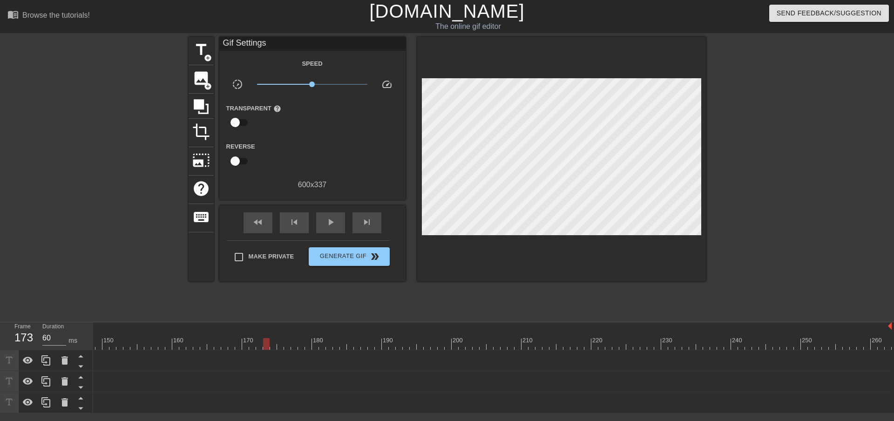
scroll to position [0, 1031]
drag, startPoint x: 892, startPoint y: 328, endPoint x: 883, endPoint y: 333, distance: 10.0
click at [787, 195] on div at bounding box center [787, 176] width 140 height 279
click at [367, 258] on span "Generate Gif double_arrow" at bounding box center [349, 256] width 73 height 11
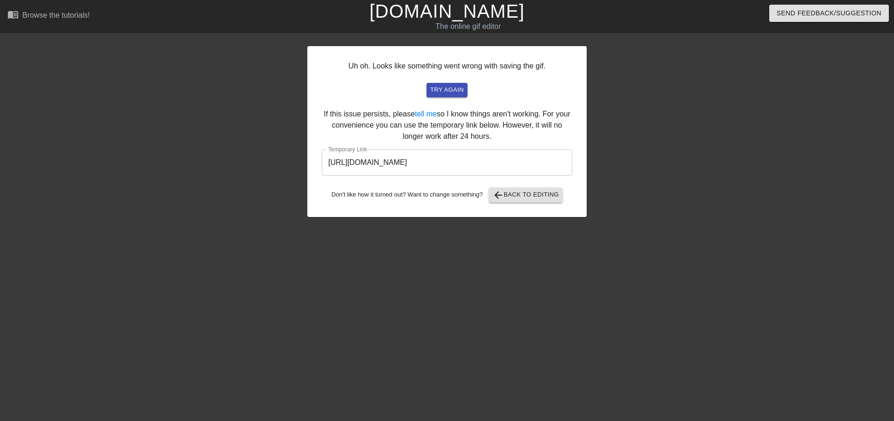
click at [484, 162] on input "[URL][DOMAIN_NAME]" at bounding box center [447, 163] width 251 height 26
drag, startPoint x: 529, startPoint y: 163, endPoint x: 303, endPoint y: 177, distance: 226.4
click at [303, 177] on div "Uh oh. Looks like something went wrong with saving the gif. try again If this i…" at bounding box center [447, 176] width 894 height 279
